Goal: Task Accomplishment & Management: Manage account settings

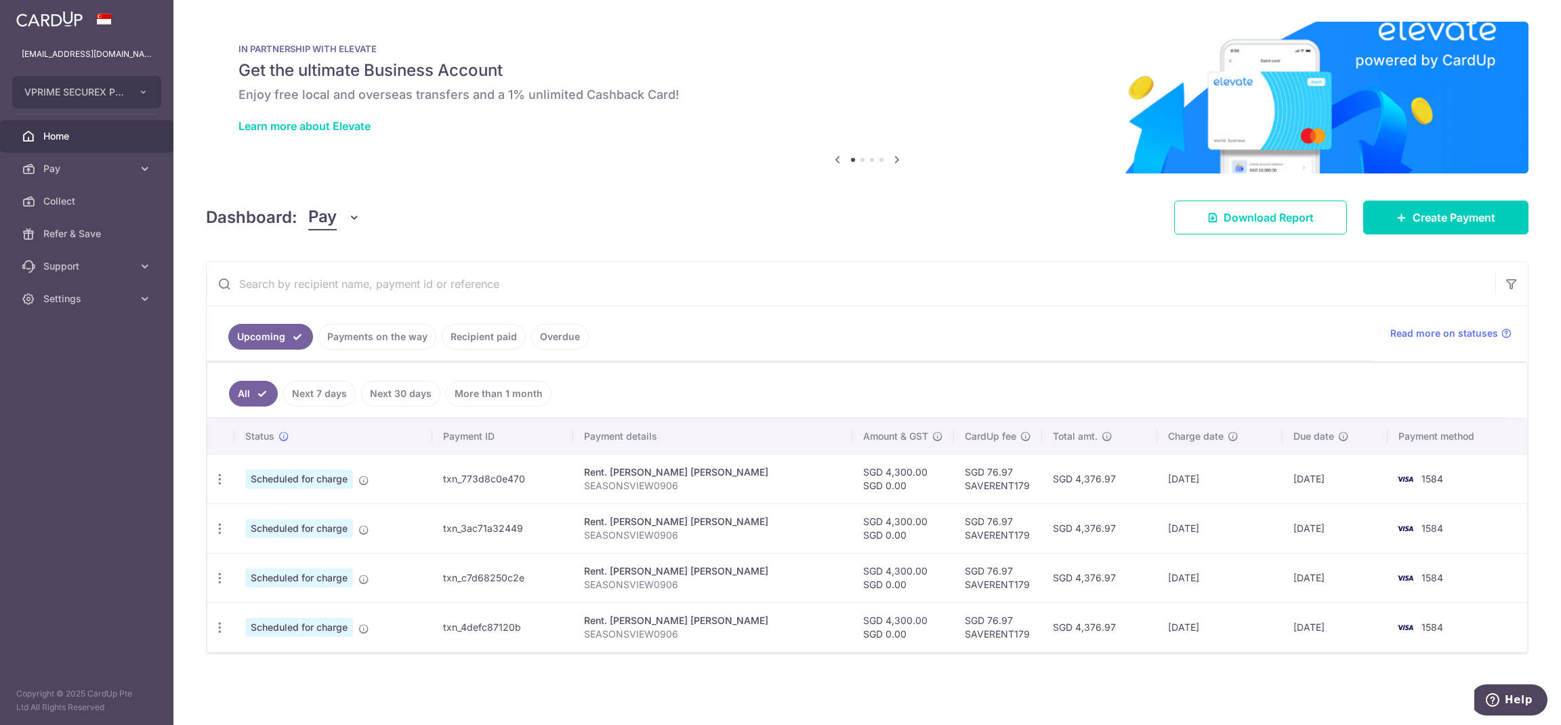
click at [564, 348] on link "Overdue" at bounding box center [560, 337] width 58 height 26
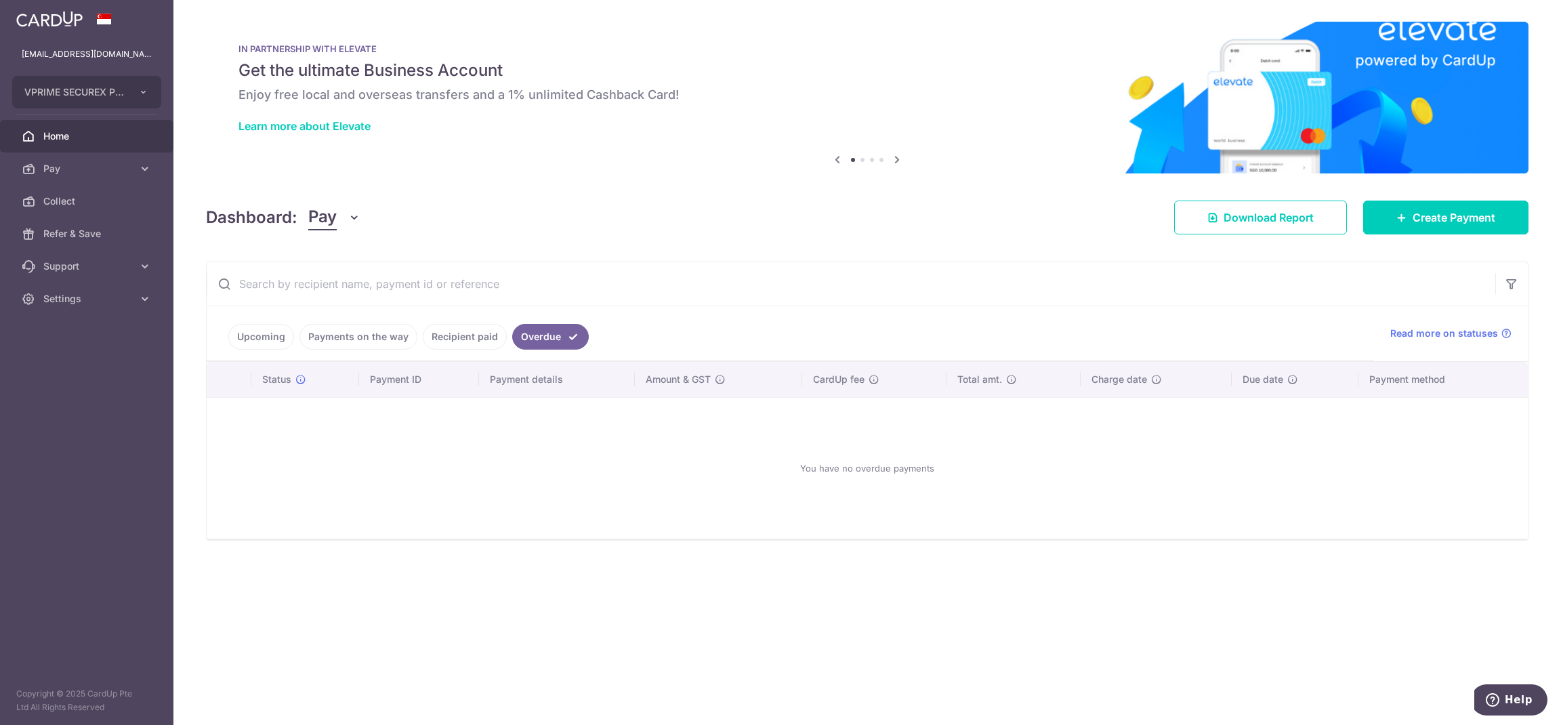
click at [470, 341] on link "Recipient paid" at bounding box center [465, 337] width 84 height 26
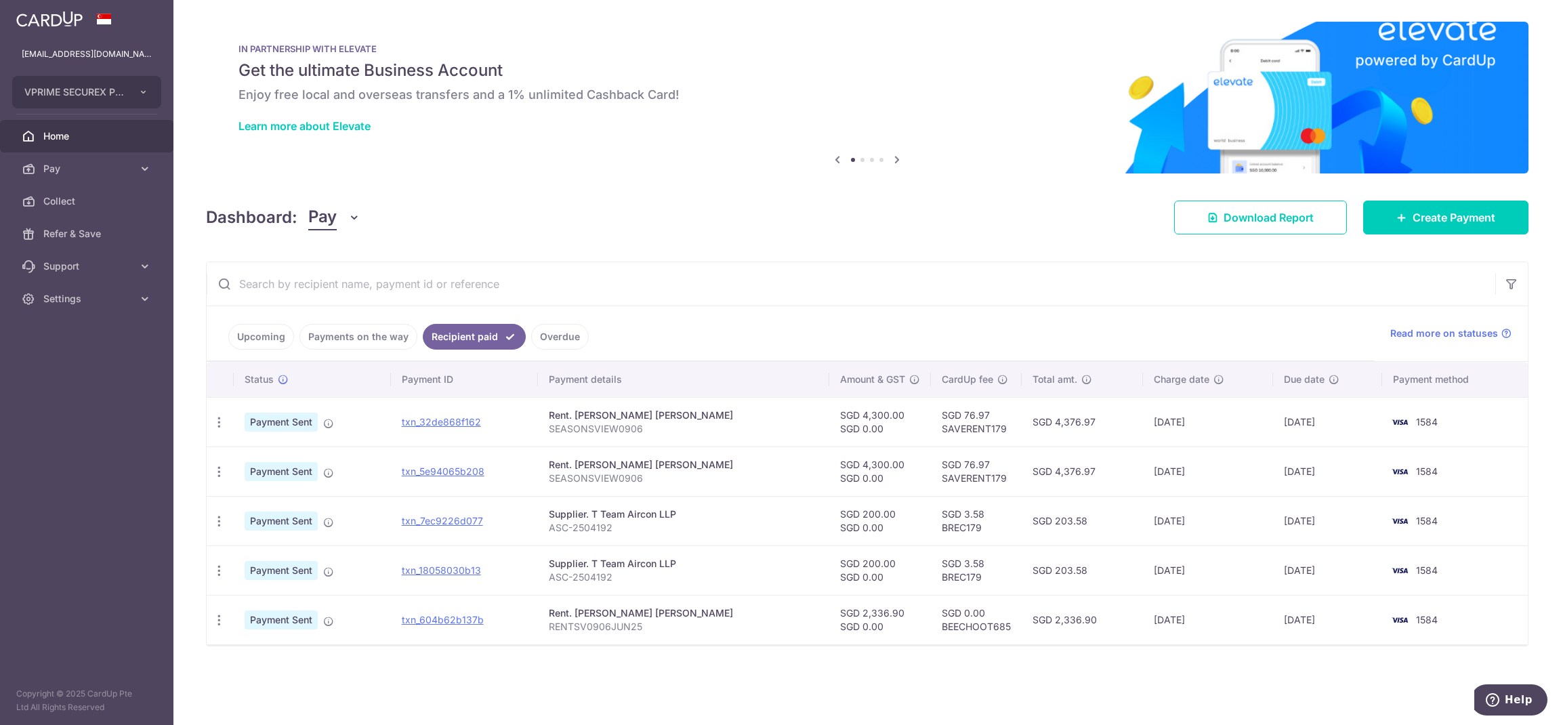
click at [371, 339] on link "Payments on the way" at bounding box center [358, 337] width 118 height 26
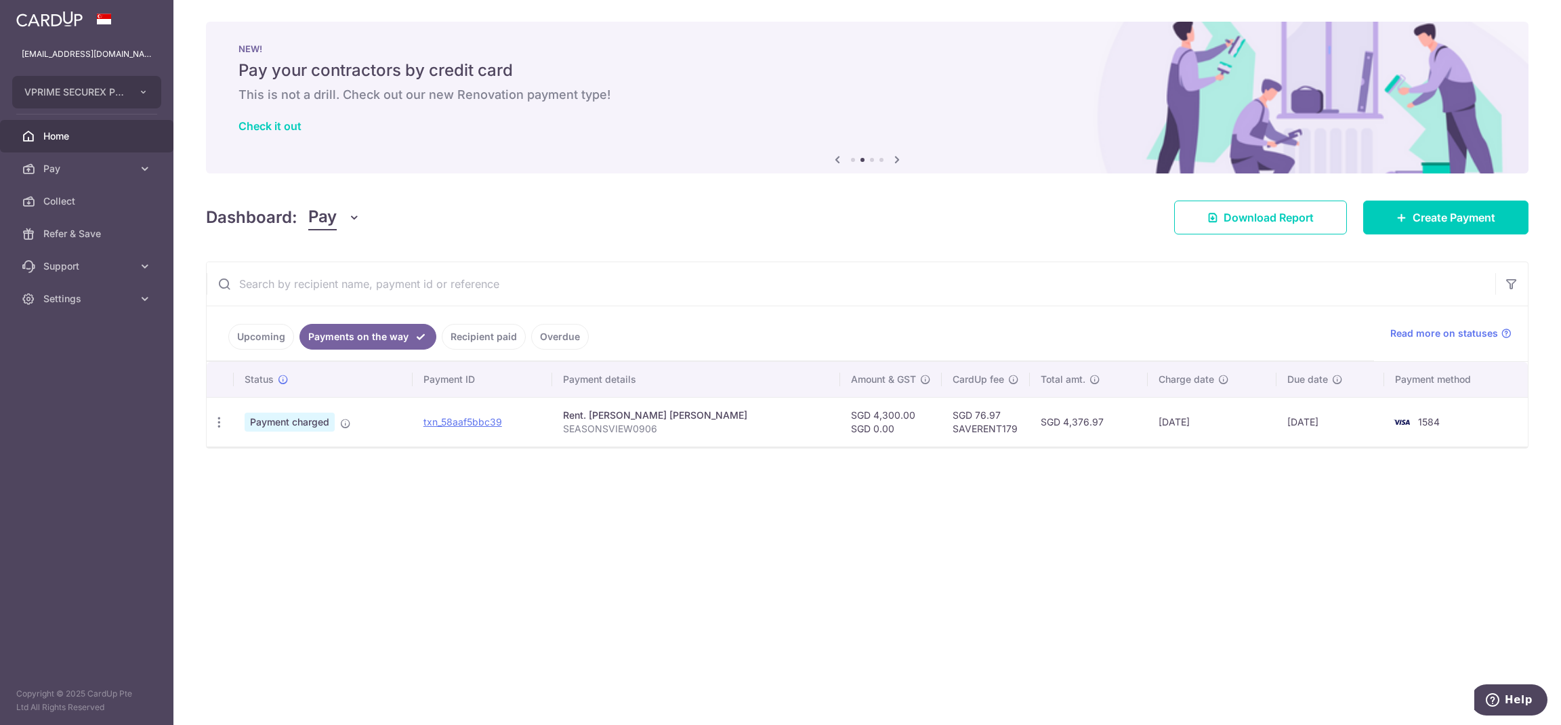
click at [277, 345] on link "Upcoming" at bounding box center [261, 337] width 66 height 26
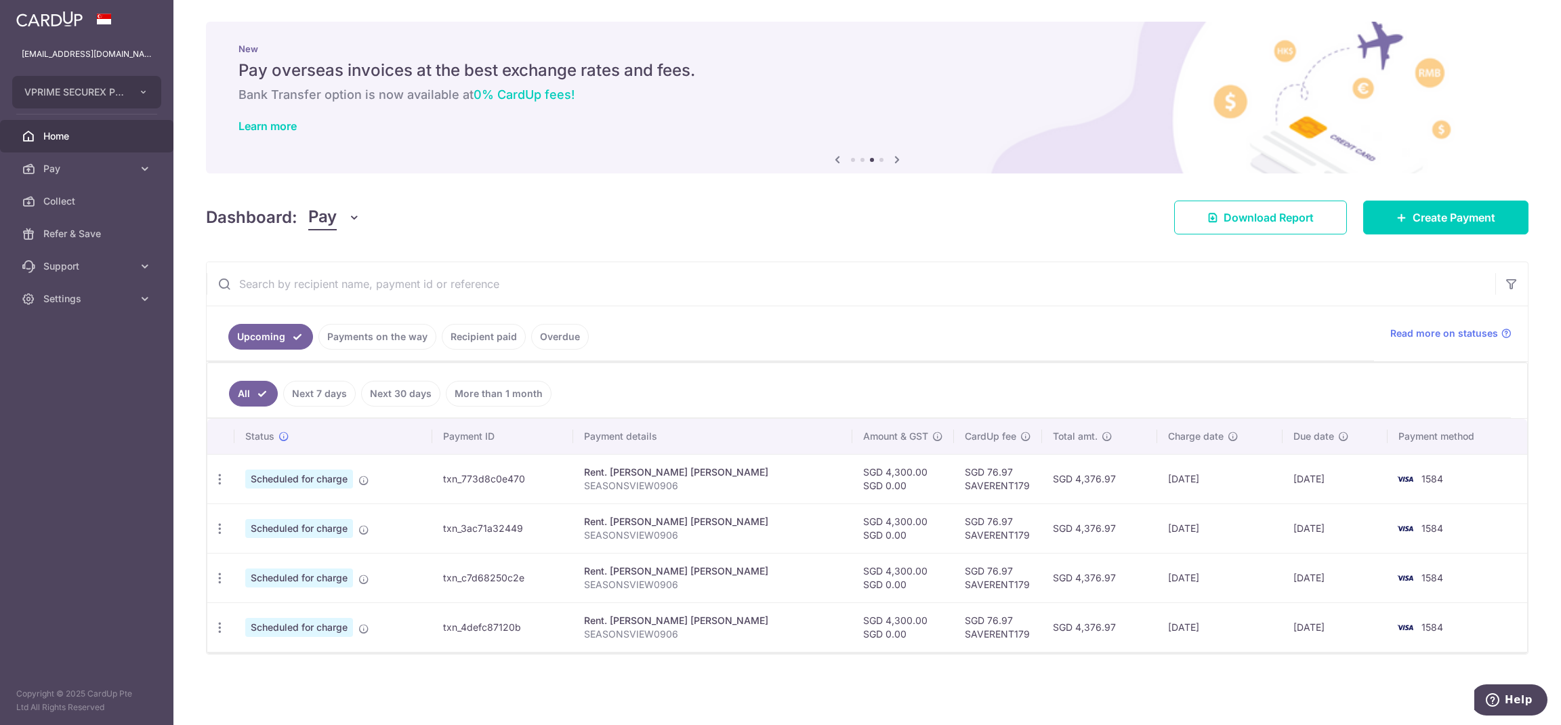
click at [478, 337] on link "Recipient paid" at bounding box center [484, 337] width 84 height 26
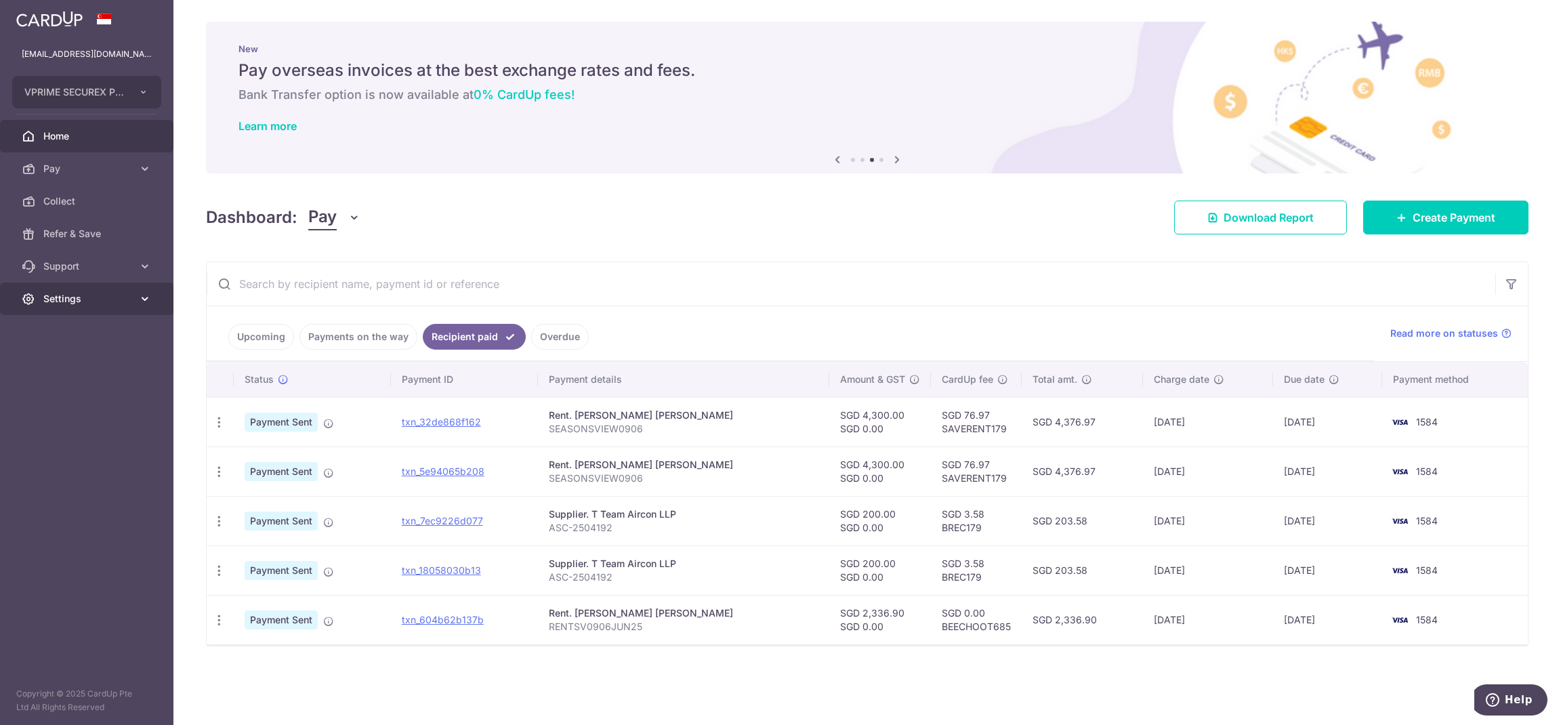
click at [119, 297] on span "Settings" at bounding box center [87, 299] width 89 height 14
click at [116, 371] on link "Logout" at bounding box center [86, 364] width 173 height 33
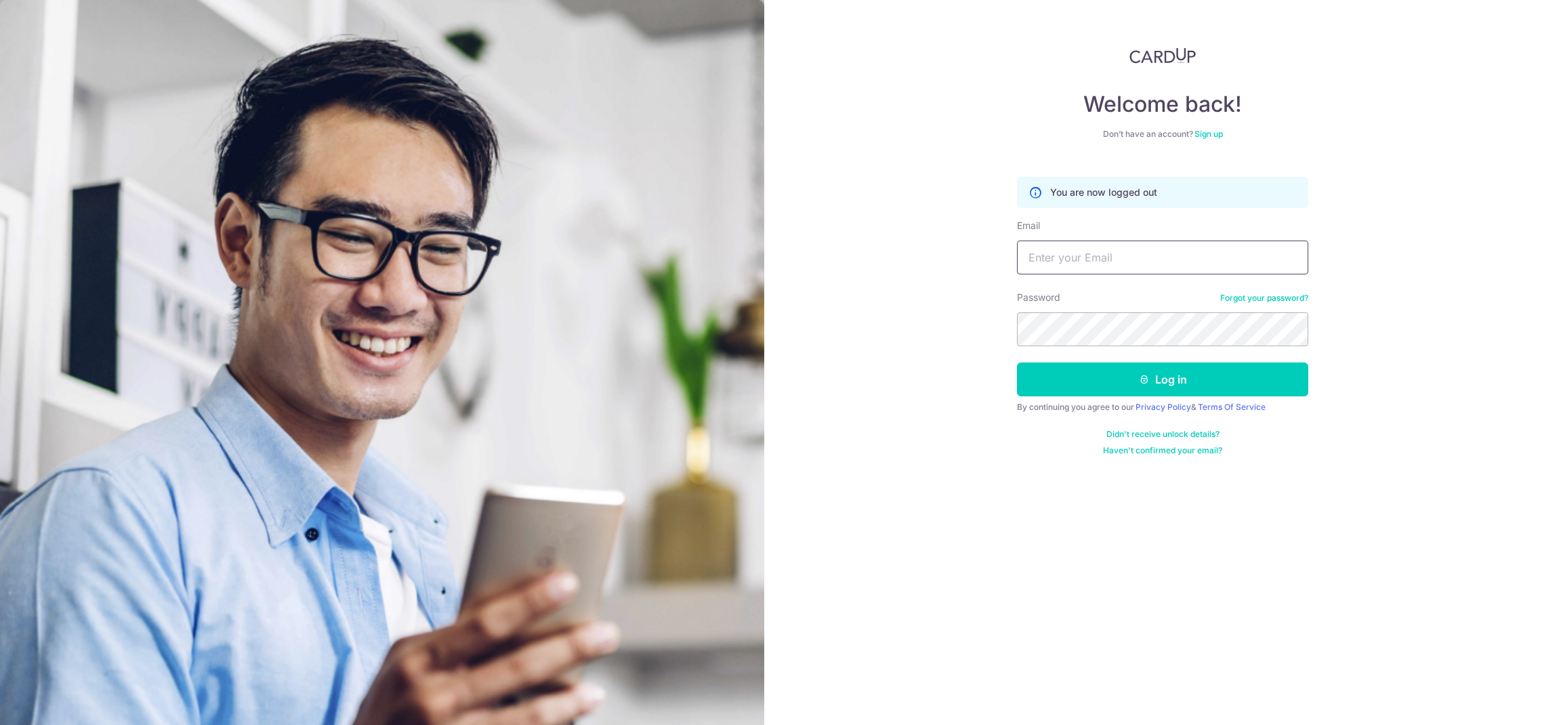
click at [1100, 249] on input "Email" at bounding box center [1162, 257] width 291 height 34
paste input "fochiang@yahoo.com"
type input "fochiang@yahoo.com"
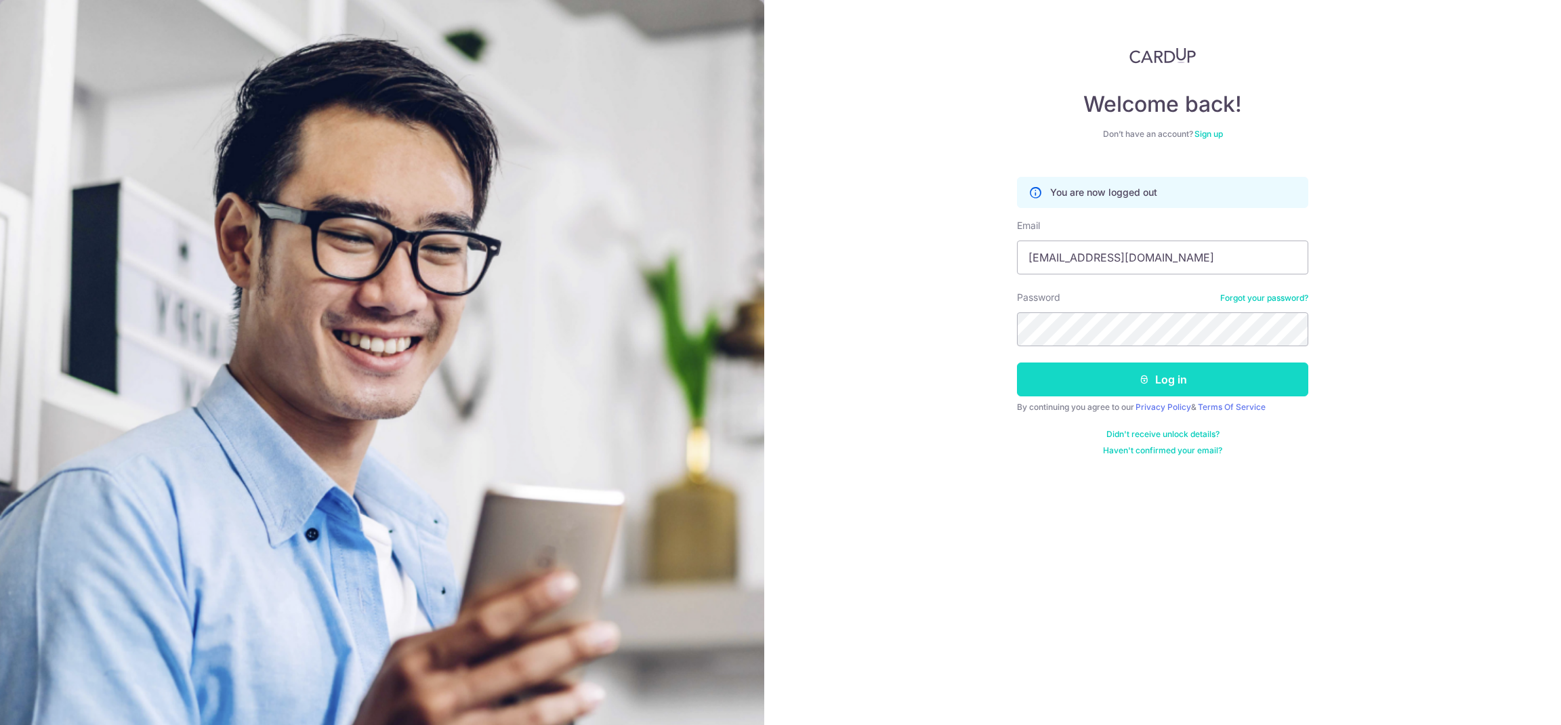
click at [1120, 370] on button "Log in" at bounding box center [1162, 379] width 291 height 34
